Goal: Information Seeking & Learning: Learn about a topic

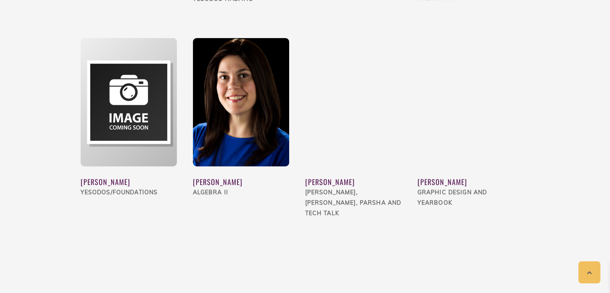
scroll to position [1982, 0]
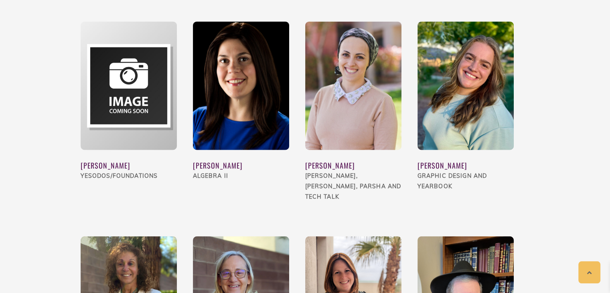
drag, startPoint x: 606, startPoint y: 211, endPoint x: 603, endPoint y: 244, distance: 33.0
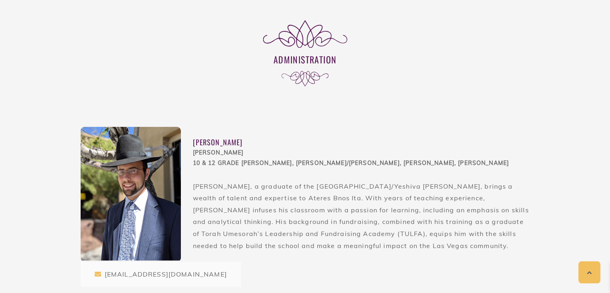
scroll to position [0, 0]
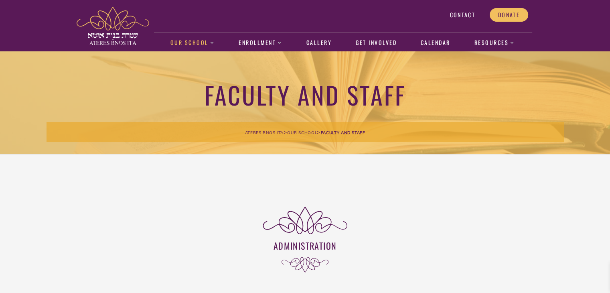
drag, startPoint x: 447, startPoint y: 180, endPoint x: 427, endPoint y: 245, distance: 68.2
click at [427, 245] on h3 "Administration" at bounding box center [305, 245] width 449 height 12
drag, startPoint x: 427, startPoint y: 245, endPoint x: 450, endPoint y: 124, distance: 123.4
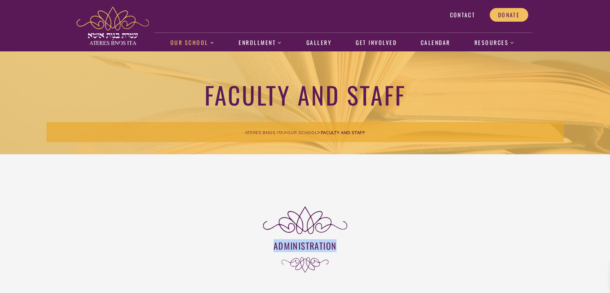
click at [450, 124] on div "Ateres Bnos Ita > Our School > Faculty and Staff" at bounding box center [305, 132] width 517 height 20
drag, startPoint x: 450, startPoint y: 124, endPoint x: 448, endPoint y: 295, distance: 170.8
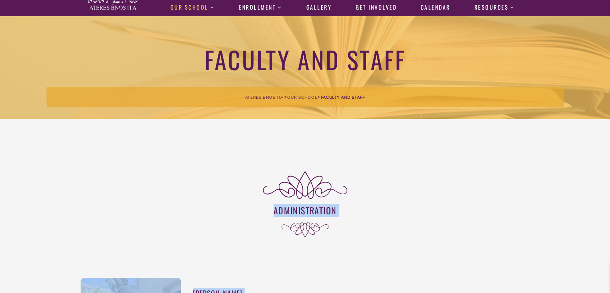
click at [462, 228] on div ".logocolor{fill:#591957;} Administration .logocolor{fill:#591957;}" at bounding box center [305, 204] width 449 height 99
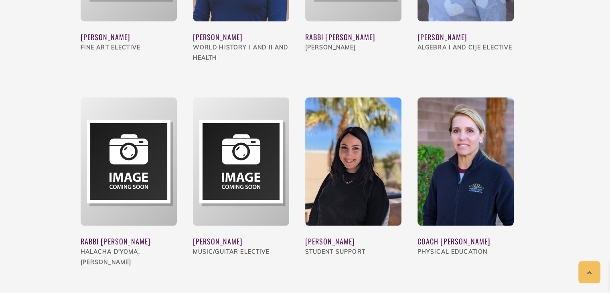
scroll to position [1544, 0]
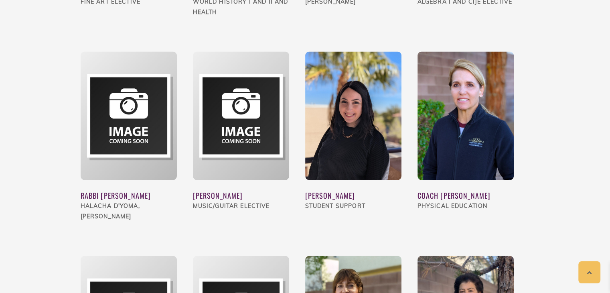
click at [433, 190] on div "COACH [PERSON_NAME]" at bounding box center [465, 195] width 96 height 11
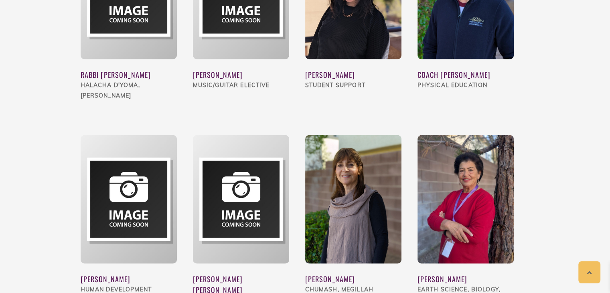
scroll to position [1669, 0]
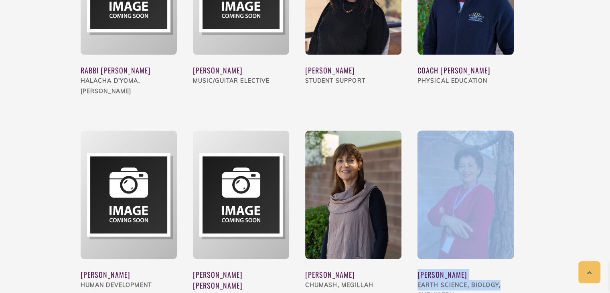
drag, startPoint x: 553, startPoint y: 175, endPoint x: 541, endPoint y: 236, distance: 62.1
drag, startPoint x: 541, startPoint y: 236, endPoint x: 548, endPoint y: 188, distance: 48.7
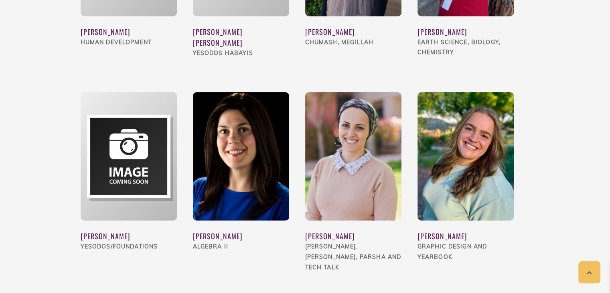
scroll to position [1930, 0]
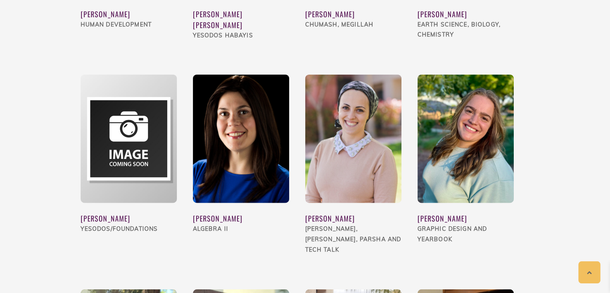
drag, startPoint x: 548, startPoint y: 188, endPoint x: 547, endPoint y: 161, distance: 27.3
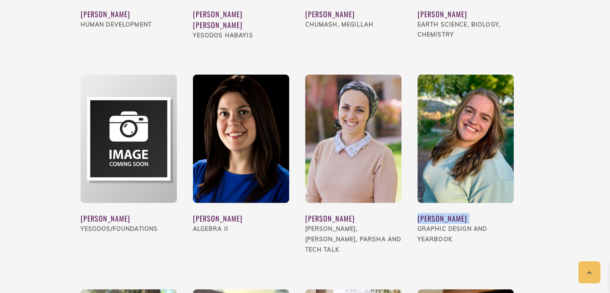
drag, startPoint x: 547, startPoint y: 161, endPoint x: 544, endPoint y: 187, distance: 26.7
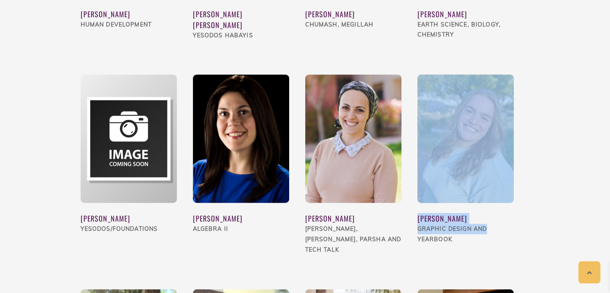
drag, startPoint x: 544, startPoint y: 187, endPoint x: 544, endPoint y: 145, distance: 42.5
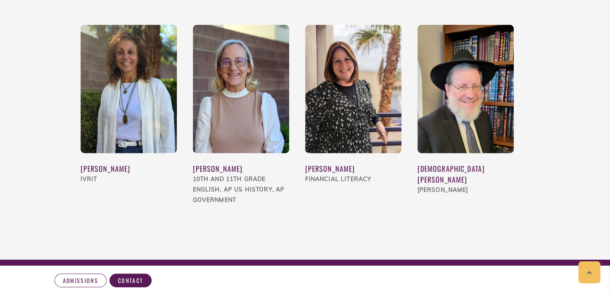
scroll to position [2194, 0]
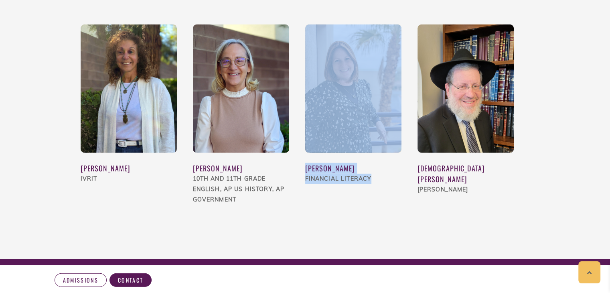
drag, startPoint x: 379, startPoint y: 162, endPoint x: 386, endPoint y: 106, distance: 56.3
click at [386, 106] on div "[PERSON_NAME] Financial Literacy" at bounding box center [353, 119] width 96 height 190
click at [386, 106] on img at bounding box center [353, 88] width 96 height 128
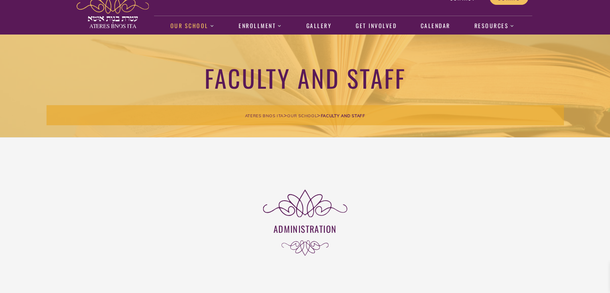
scroll to position [0, 0]
